Goal: Task Accomplishment & Management: Use online tool/utility

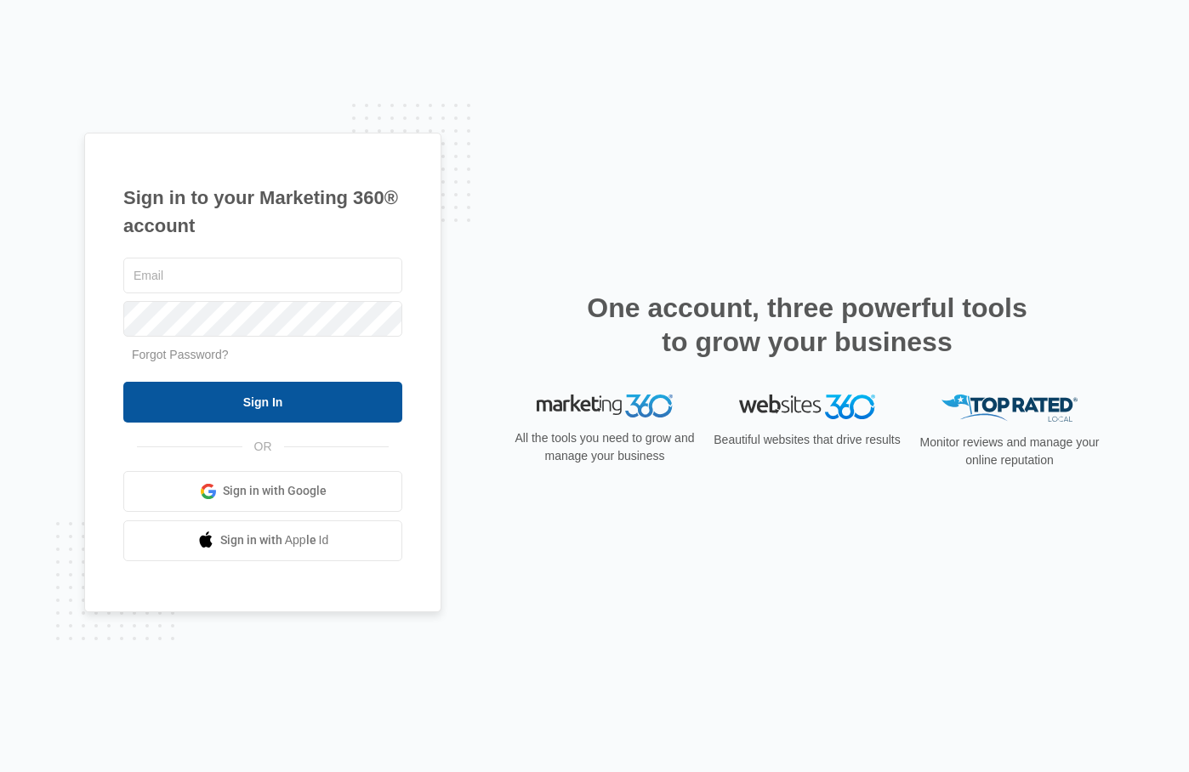
type input "cheyenne.ca@theclothoption.org"
click at [254, 394] on input "Sign In" at bounding box center [262, 402] width 279 height 41
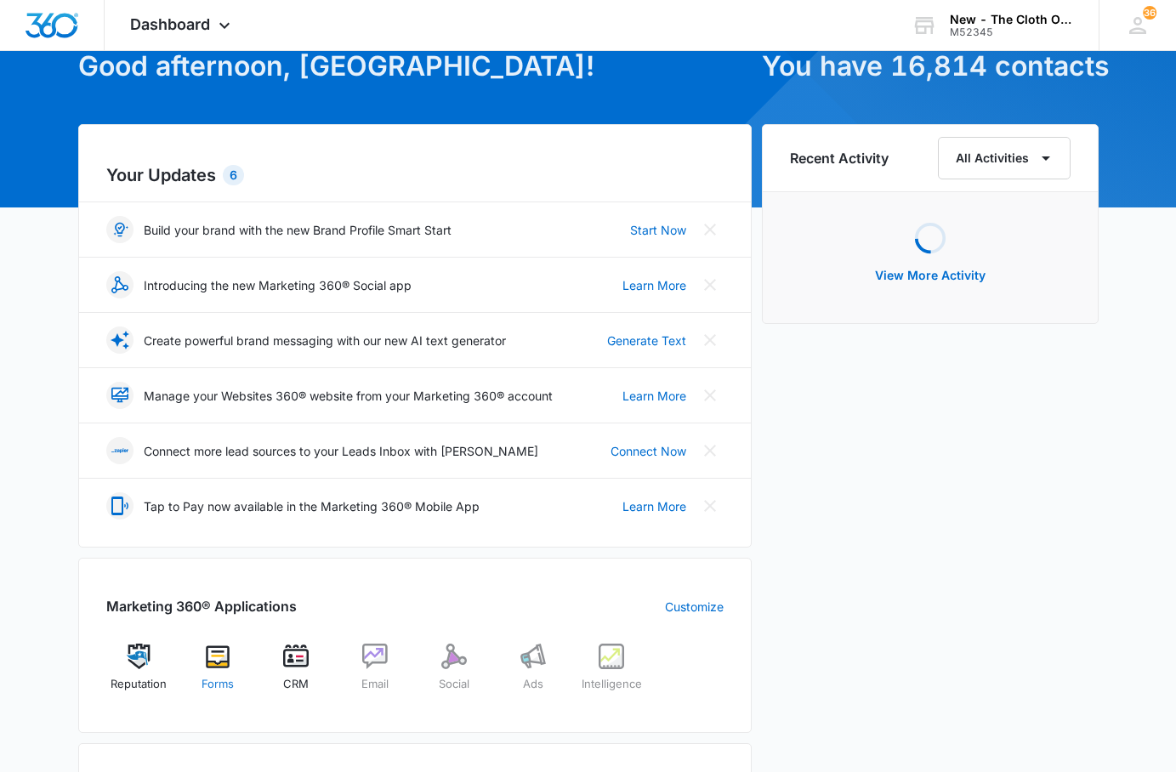
scroll to position [425, 0]
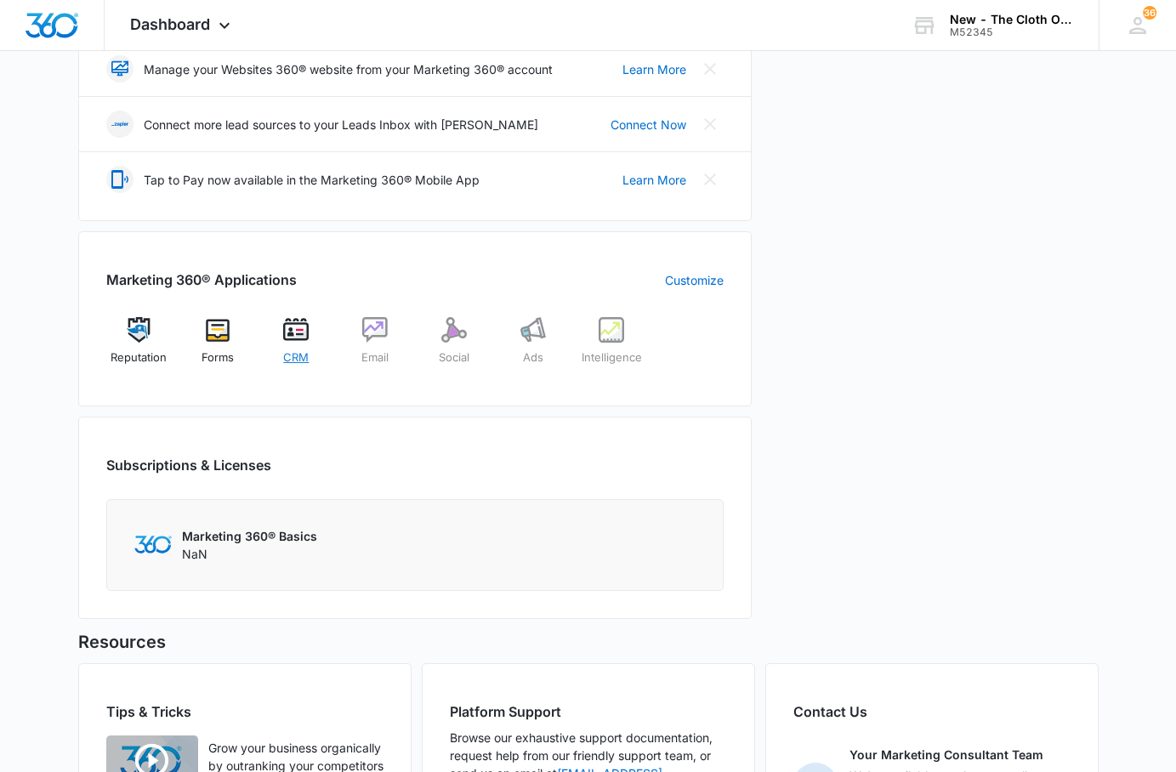
click at [287, 344] on div "CRM" at bounding box center [296, 347] width 65 height 60
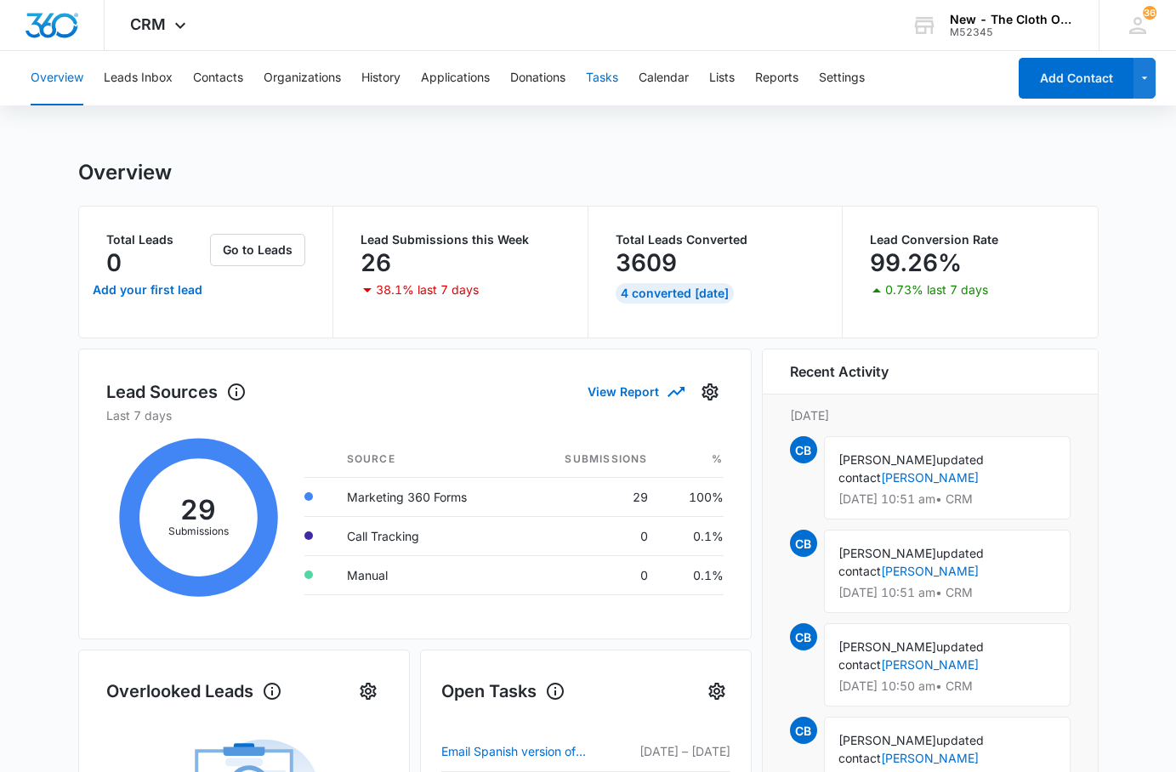
click at [599, 77] on button "Tasks" at bounding box center [602, 78] width 32 height 54
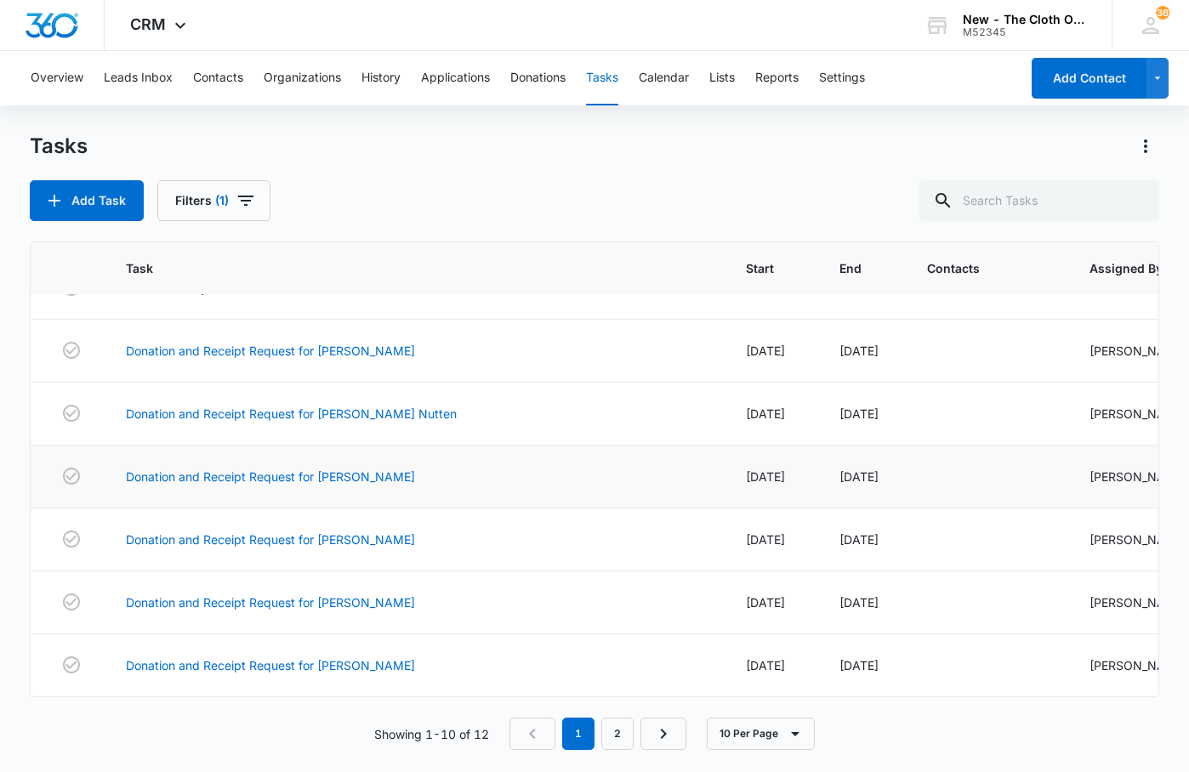
scroll to position [316, 0]
click at [618, 737] on link "2" at bounding box center [617, 734] width 32 height 32
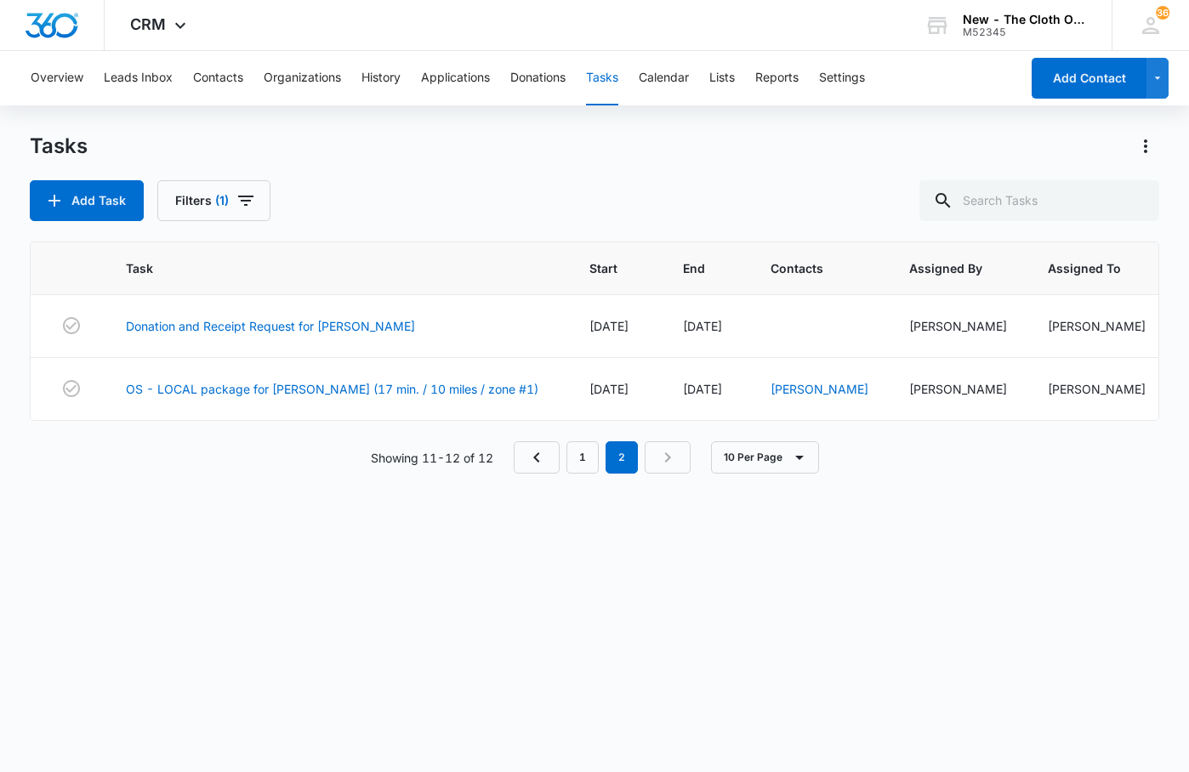
scroll to position [0, 0]
click at [326, 398] on link "OS - LOCAL package for [PERSON_NAME] (17 min. / 10 miles / zone #1)" at bounding box center [332, 389] width 413 height 18
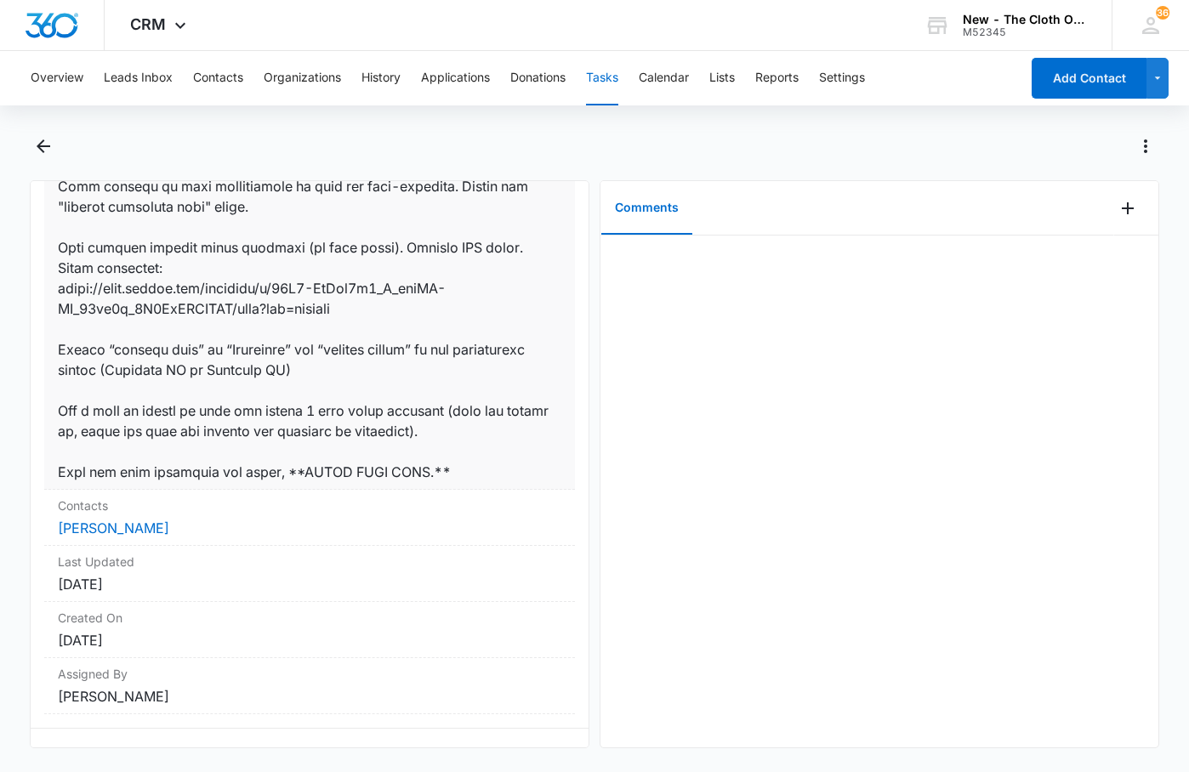
scroll to position [1328, 0]
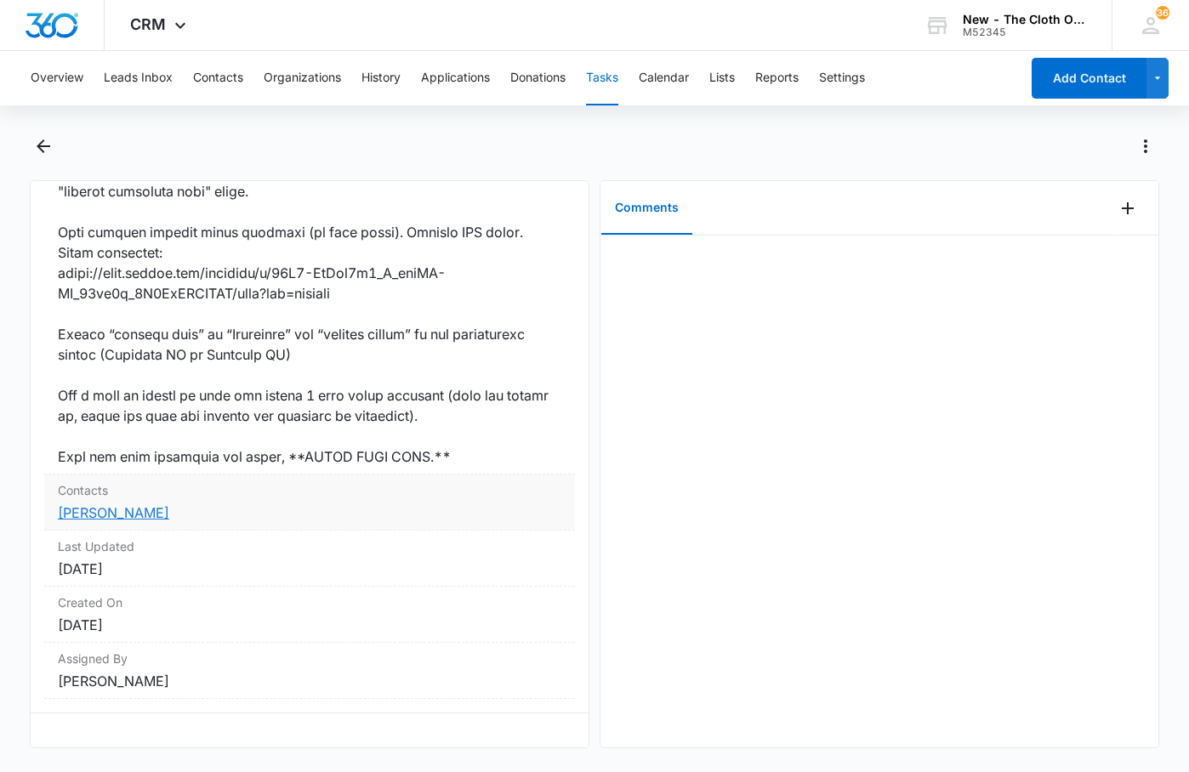
click at [140, 504] on link "[PERSON_NAME]" at bounding box center [113, 512] width 111 height 17
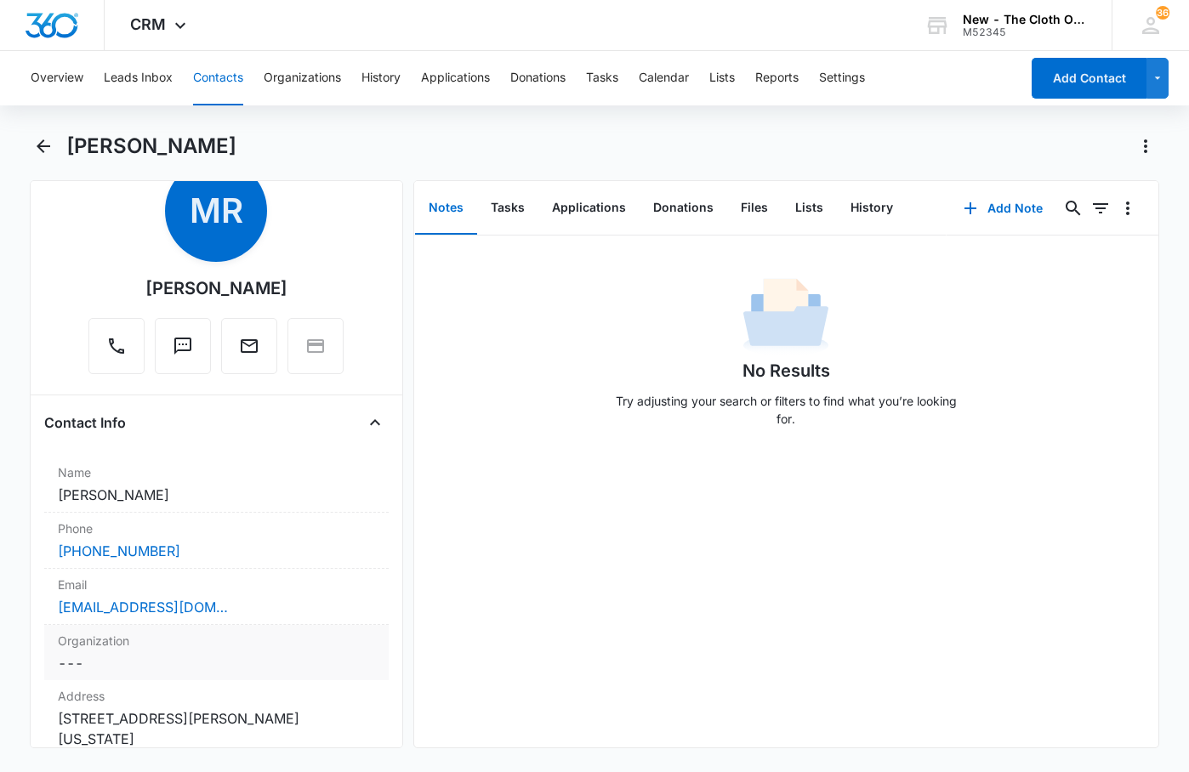
scroll to position [170, 0]
